Goal: Transaction & Acquisition: Purchase product/service

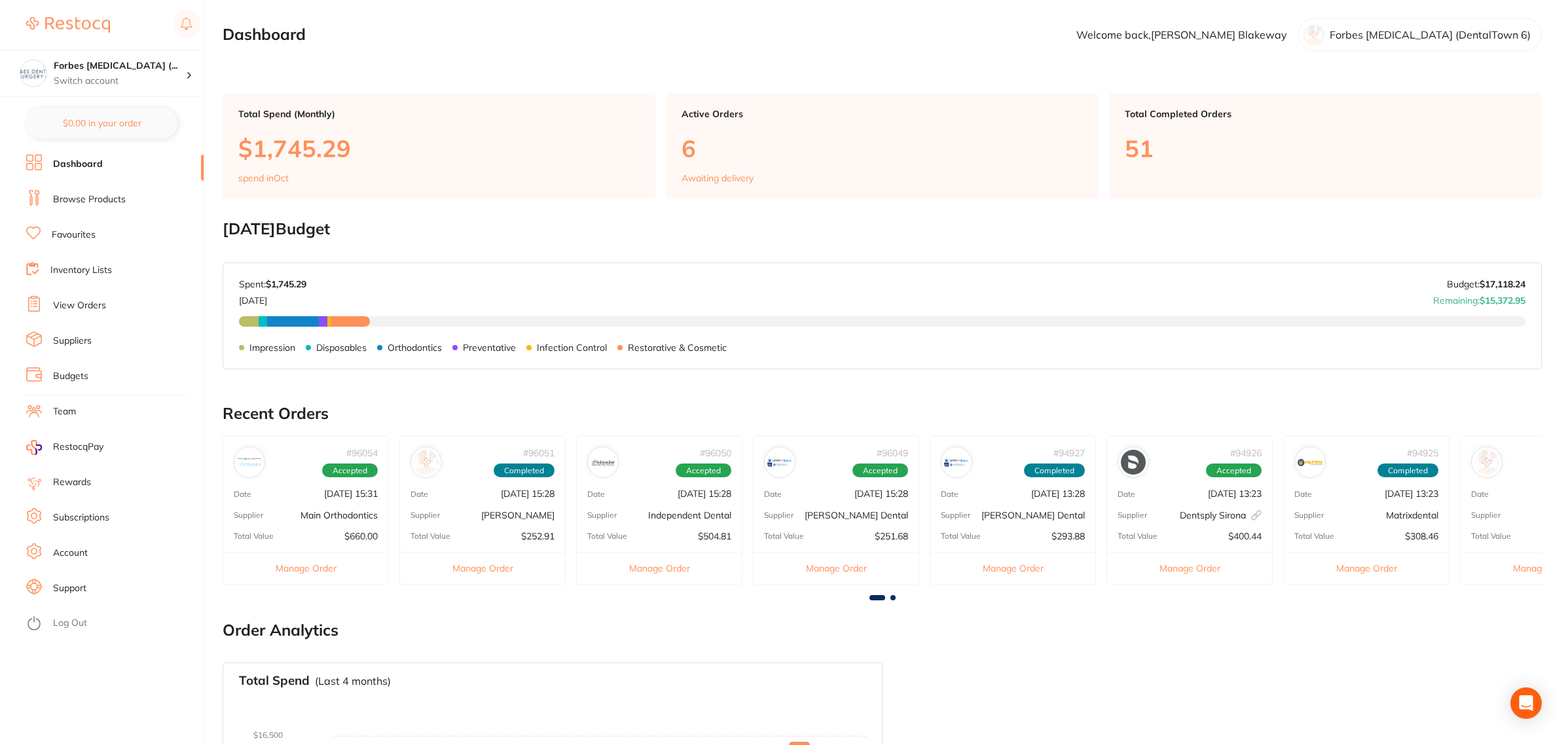
click at [76, 154] on li "Dashboard" at bounding box center [115, 164] width 178 height 20
click at [115, 208] on li "Browse Products" at bounding box center [115, 200] width 178 height 20
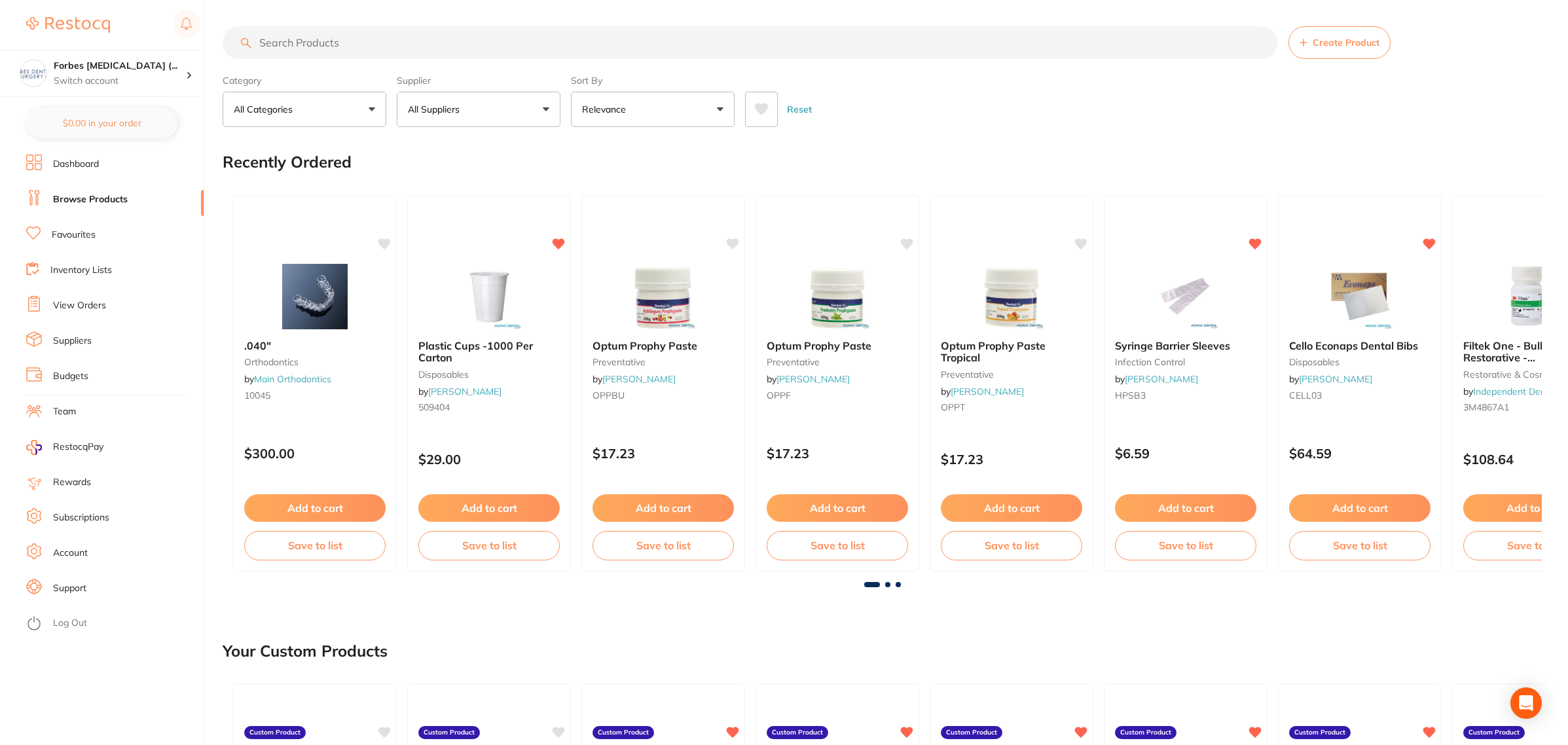
click at [420, 41] on input "search" at bounding box center [750, 43] width 1055 height 33
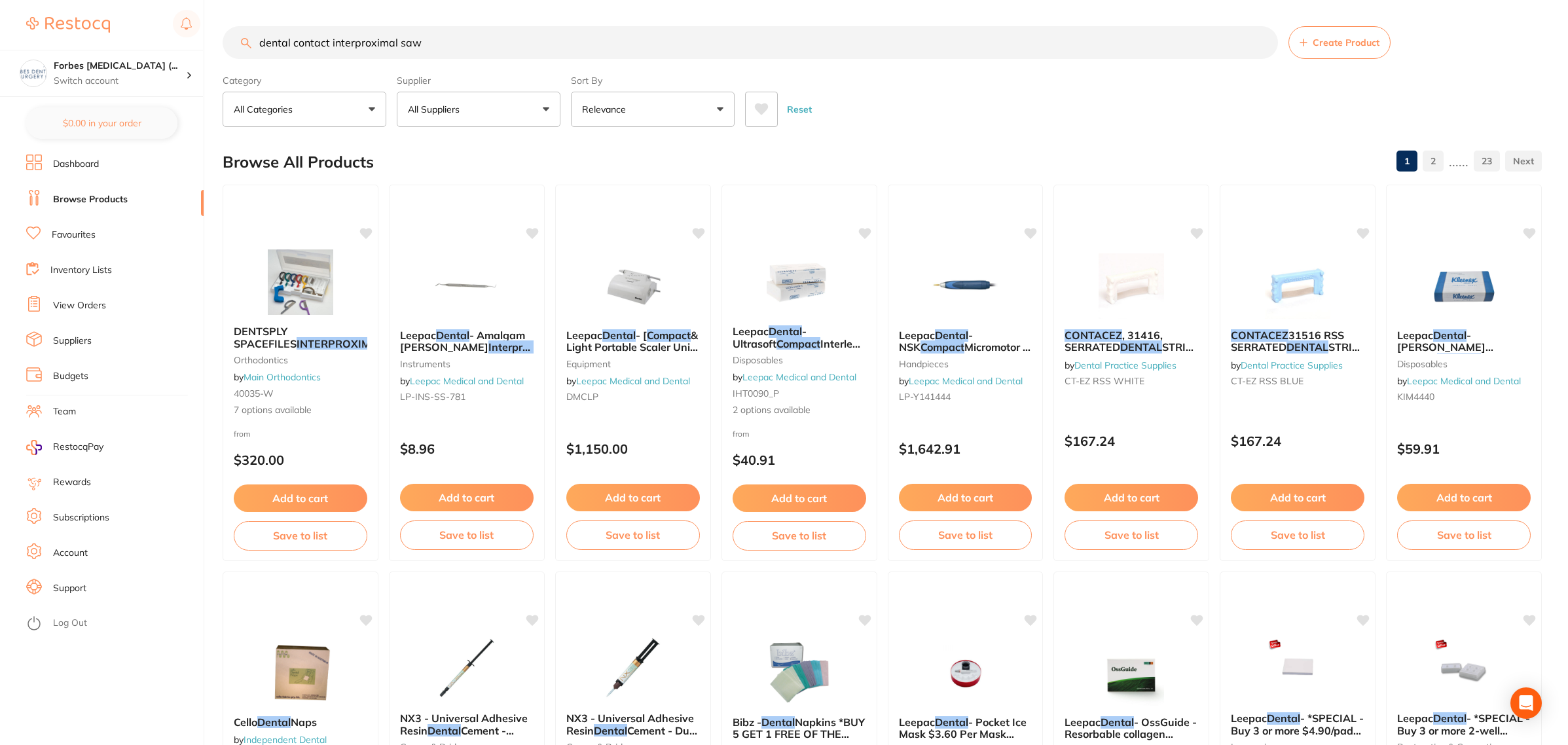
click at [443, 40] on input "dental contact interproximal saw" at bounding box center [750, 43] width 1055 height 33
type input "d"
type input "strip saw"
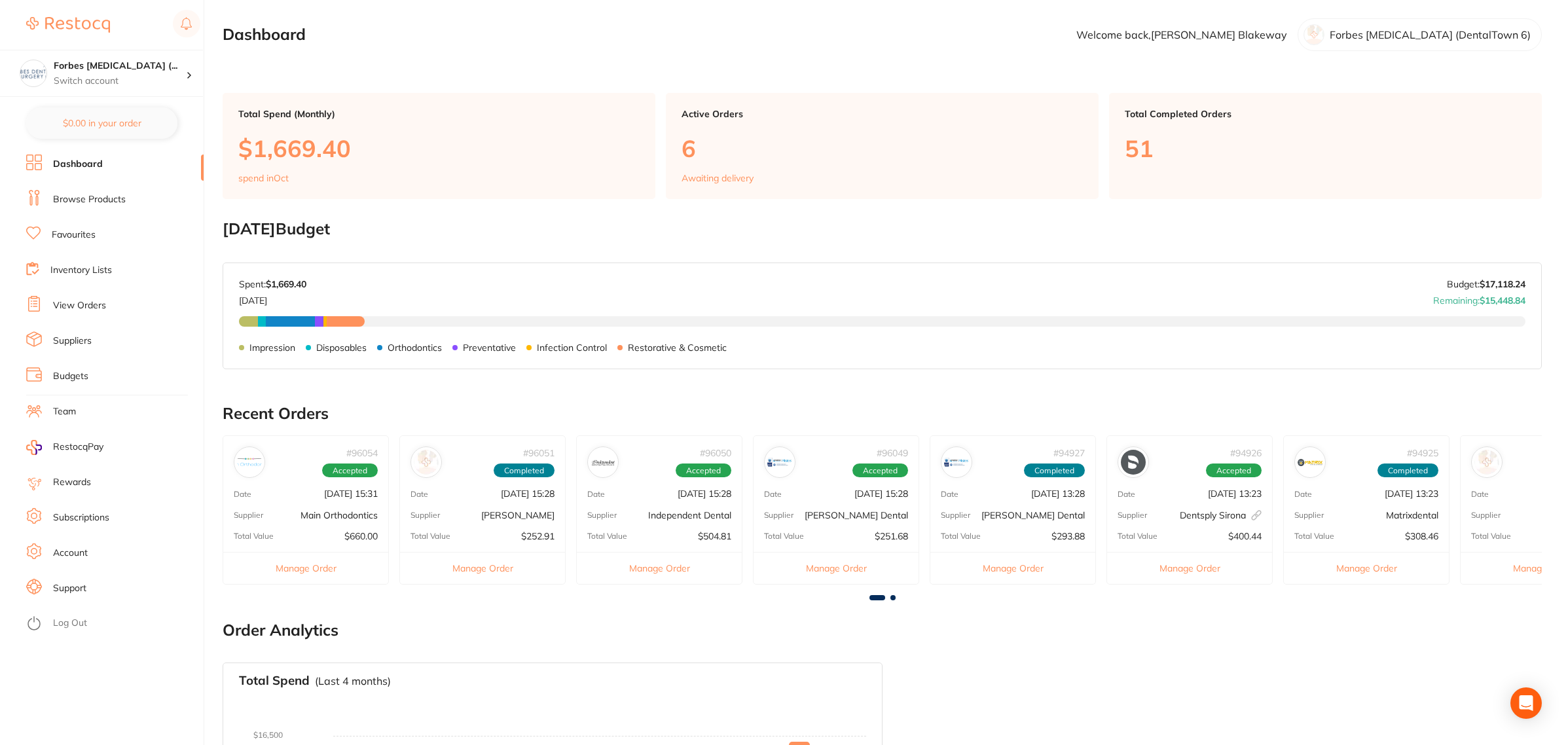
click at [89, 197] on link "Browse Products" at bounding box center [89, 200] width 73 height 13
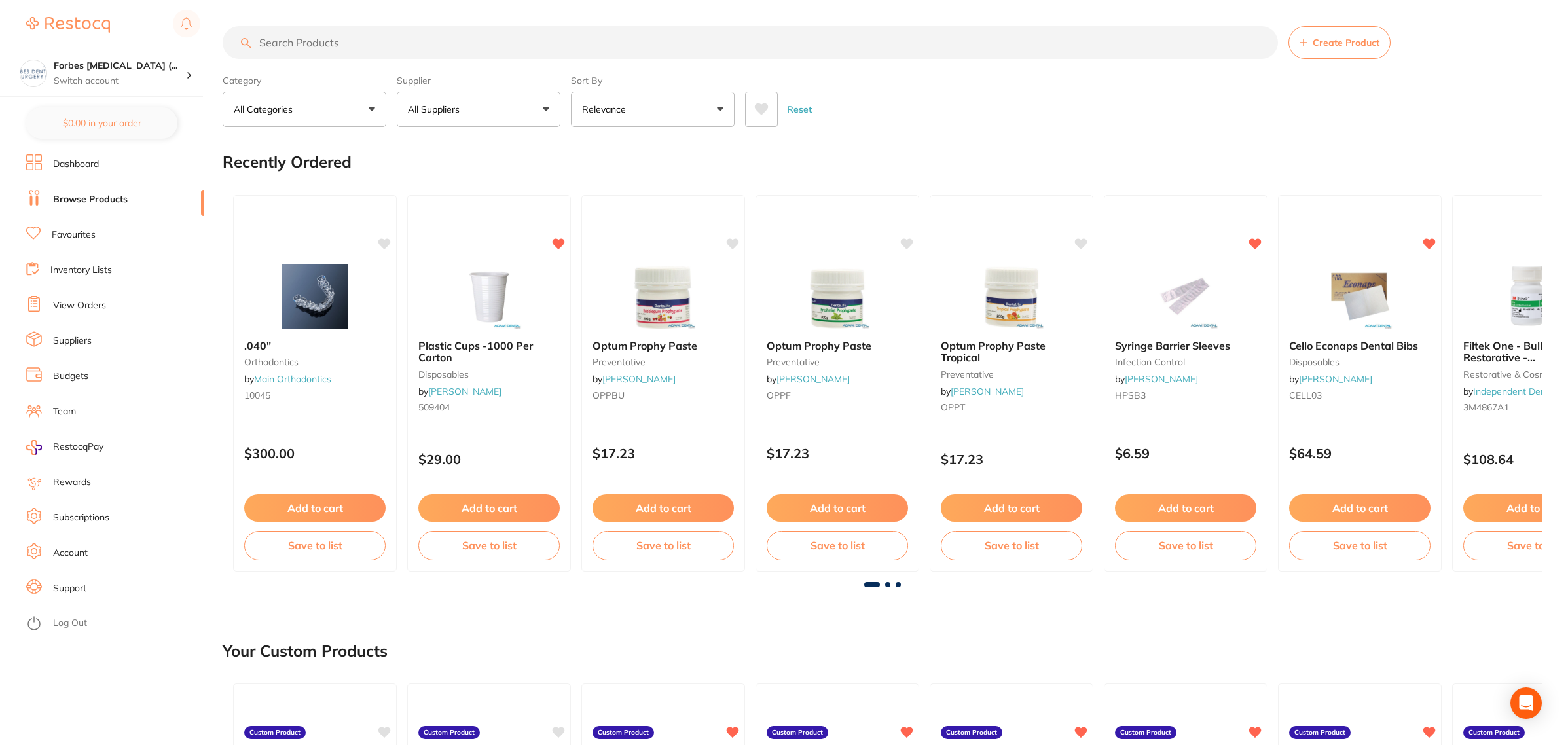
click at [336, 38] on input "search" at bounding box center [750, 43] width 1055 height 33
paste input "Horico Stainless Steel Ribbon Saw - Single Side - 418 - 8mm, 12-Pack"
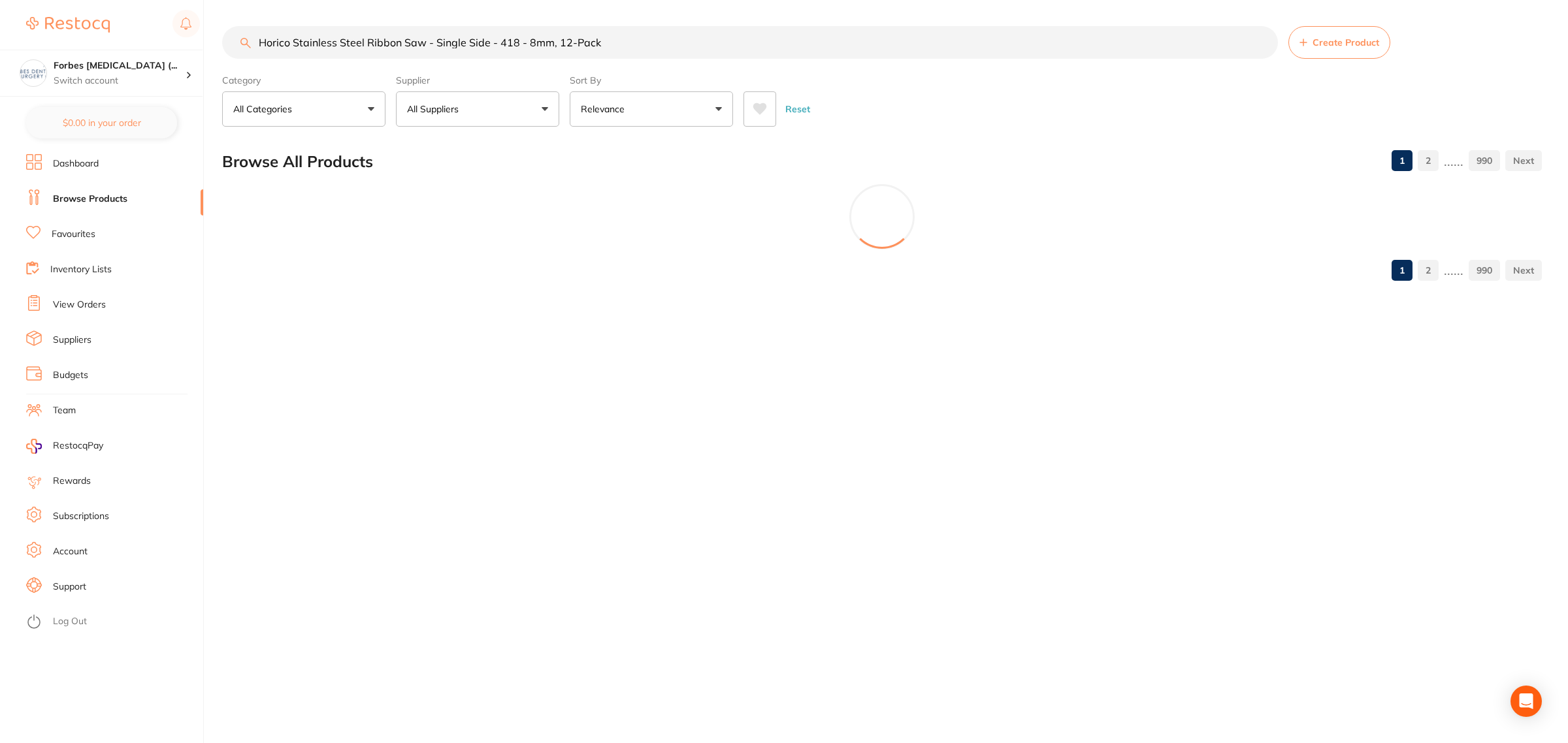
type input "Horico Stainless Steel Ribbon Saw - Single Side - 418 - 8mm, 12-Pack"
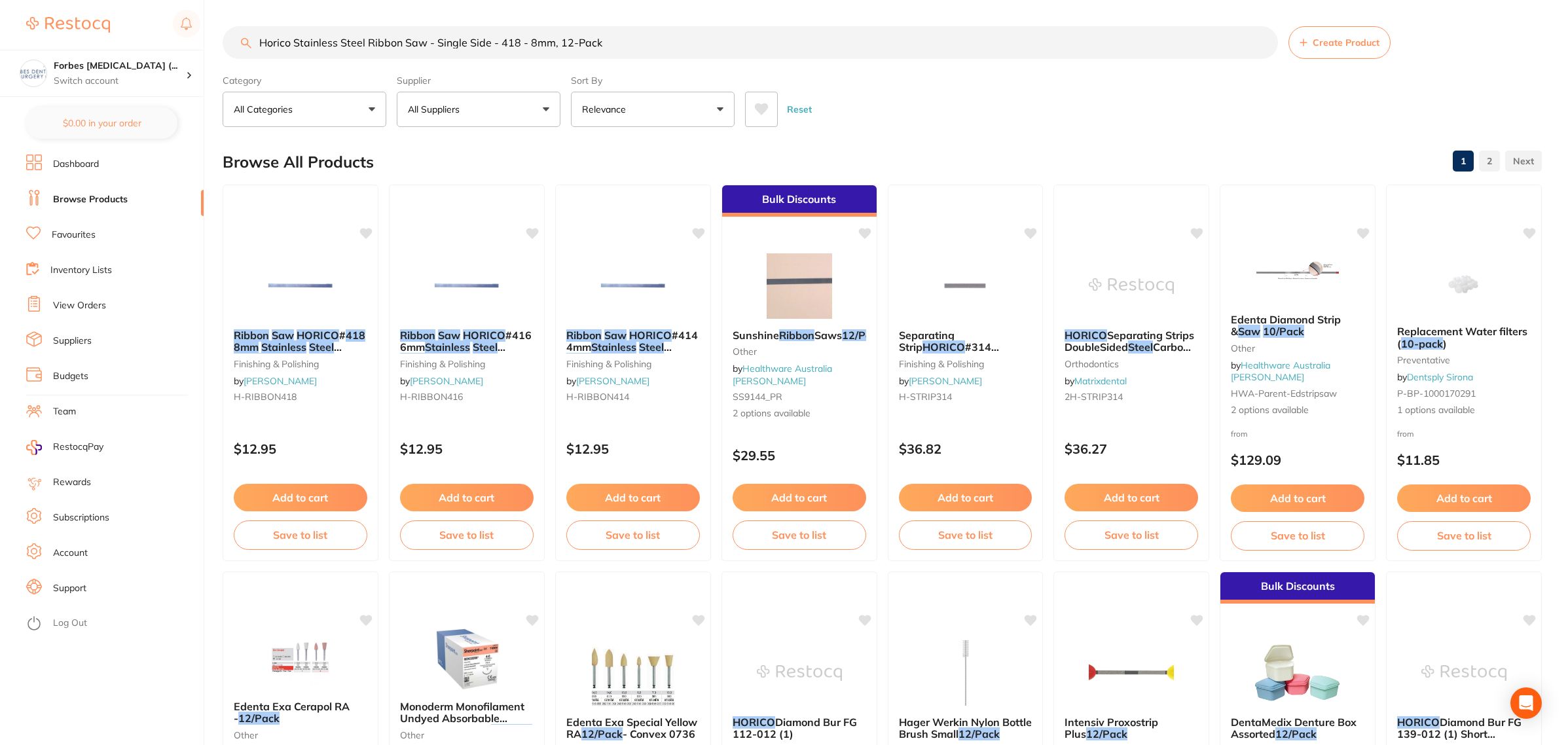
click at [653, 112] on button "Relevance" at bounding box center [653, 110] width 164 height 36
click at [618, 180] on p "Lowest Price" at bounding box center [618, 185] width 63 height 12
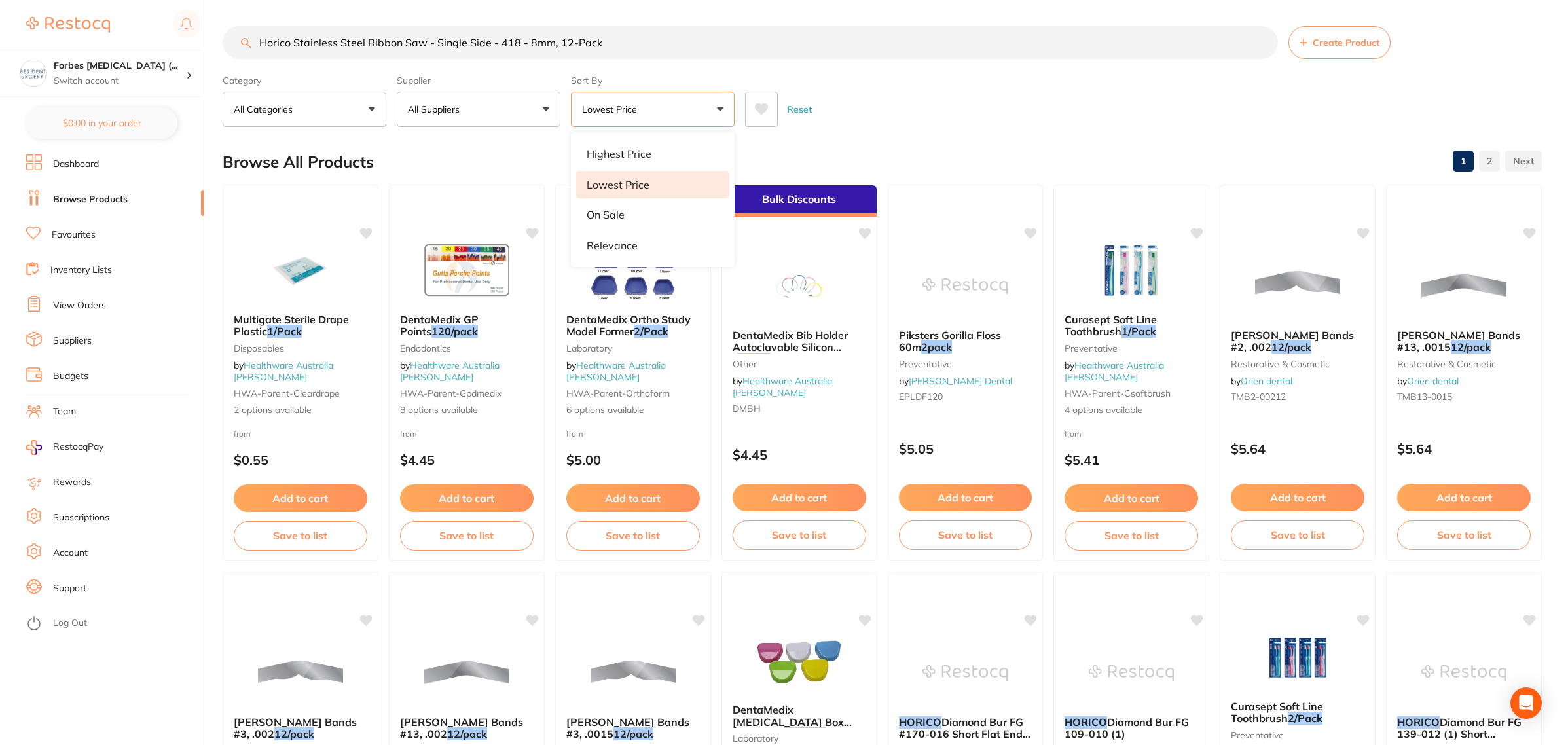
click at [577, 110] on button "Lowest Price" at bounding box center [653, 110] width 164 height 36
click at [625, 125] on button "Lowest Price" at bounding box center [653, 110] width 164 height 36
click at [613, 244] on p "Relevance" at bounding box center [612, 245] width 51 height 12
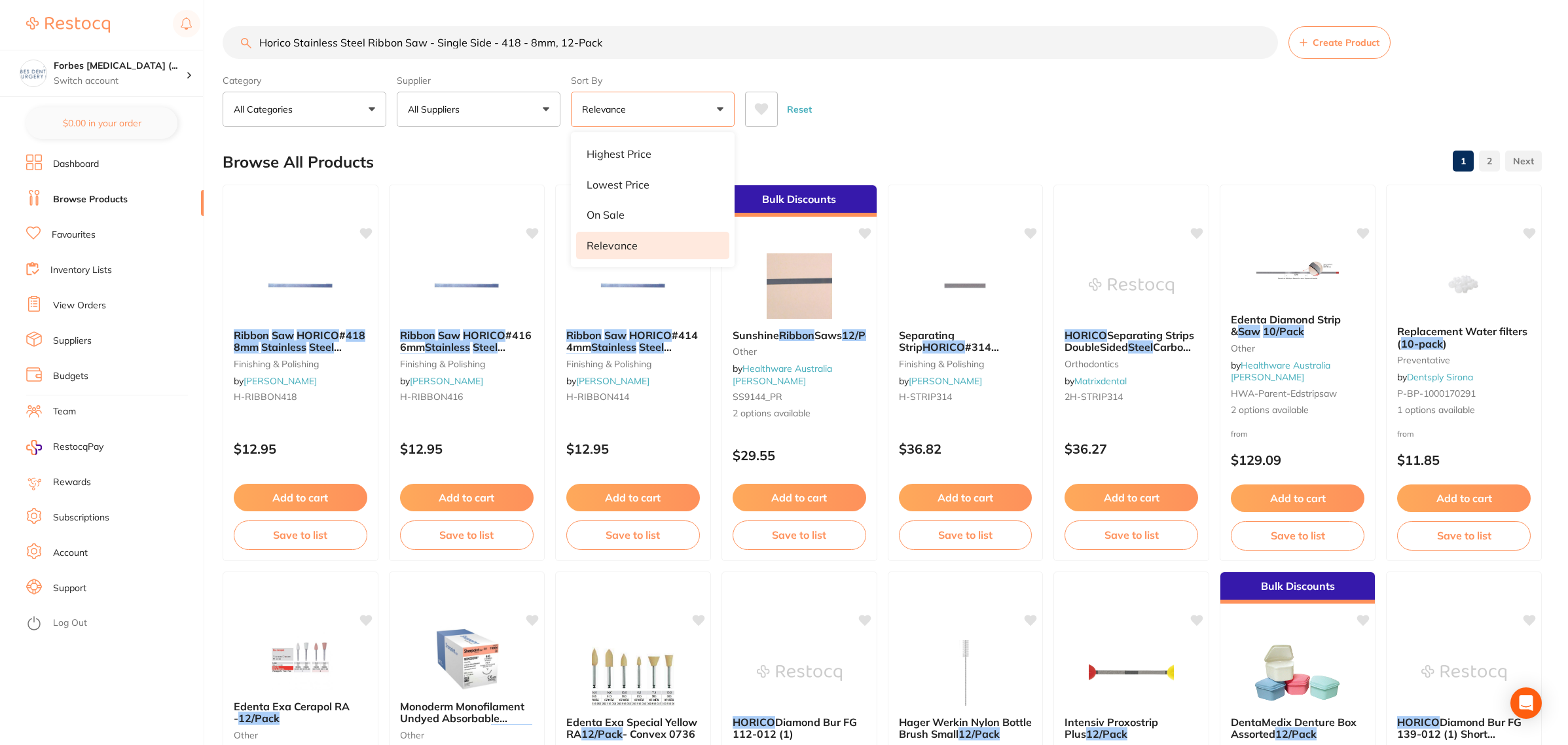
click at [890, 109] on div "Reset" at bounding box center [1138, 104] width 786 height 46
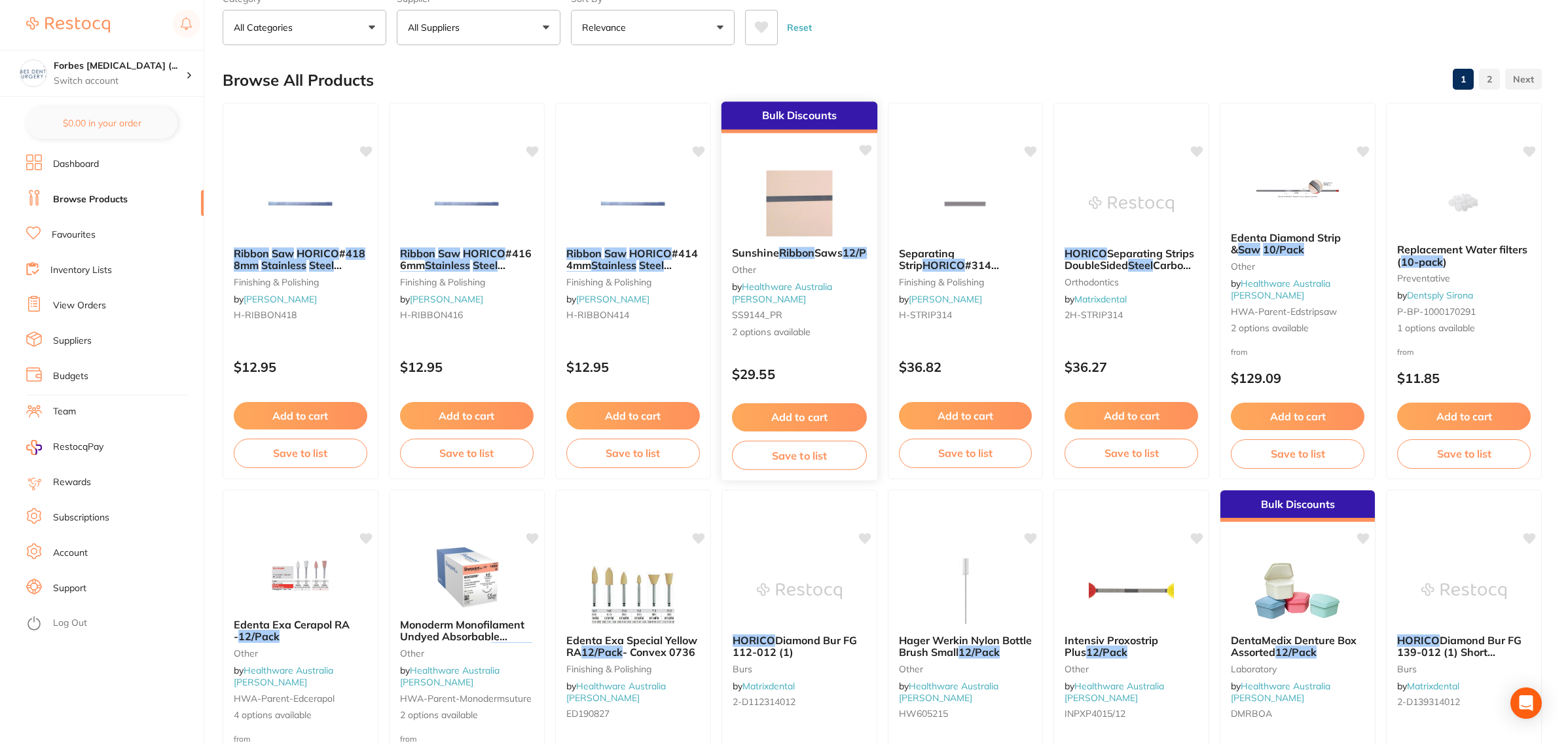
click at [799, 226] on img at bounding box center [799, 203] width 86 height 66
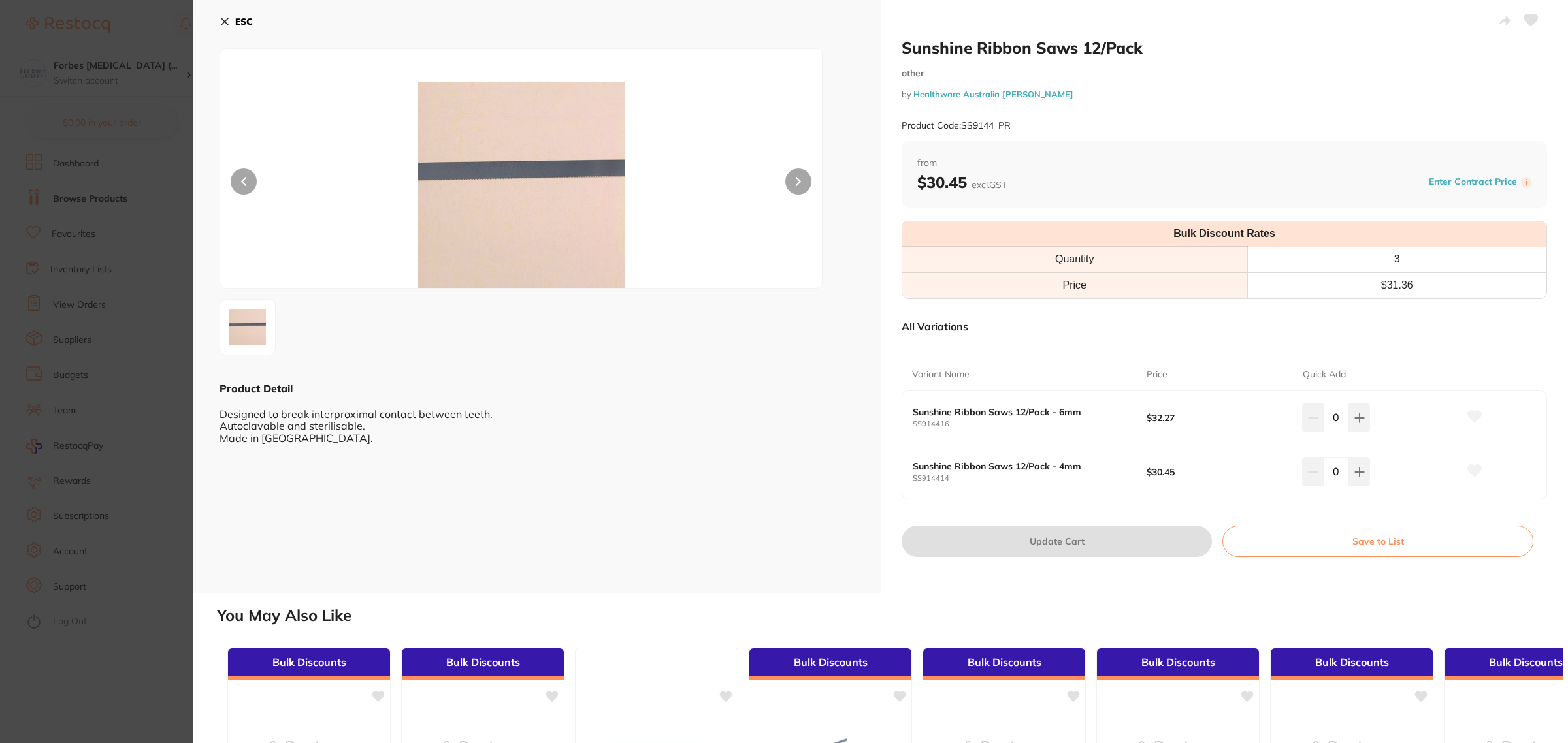
scroll to position [295, 0]
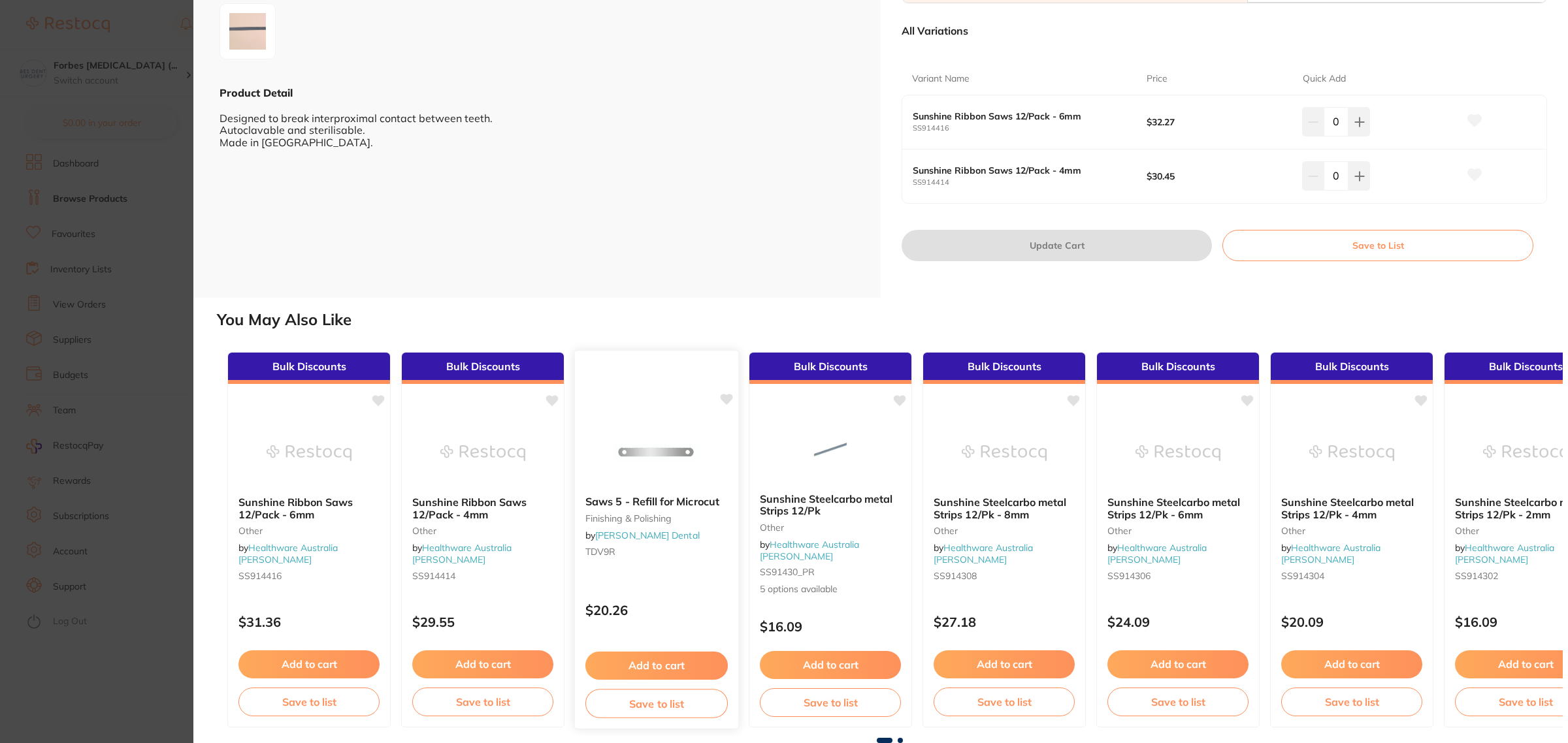
click at [647, 465] on img at bounding box center [656, 452] width 86 height 66
